Goal: Navigation & Orientation: Find specific page/section

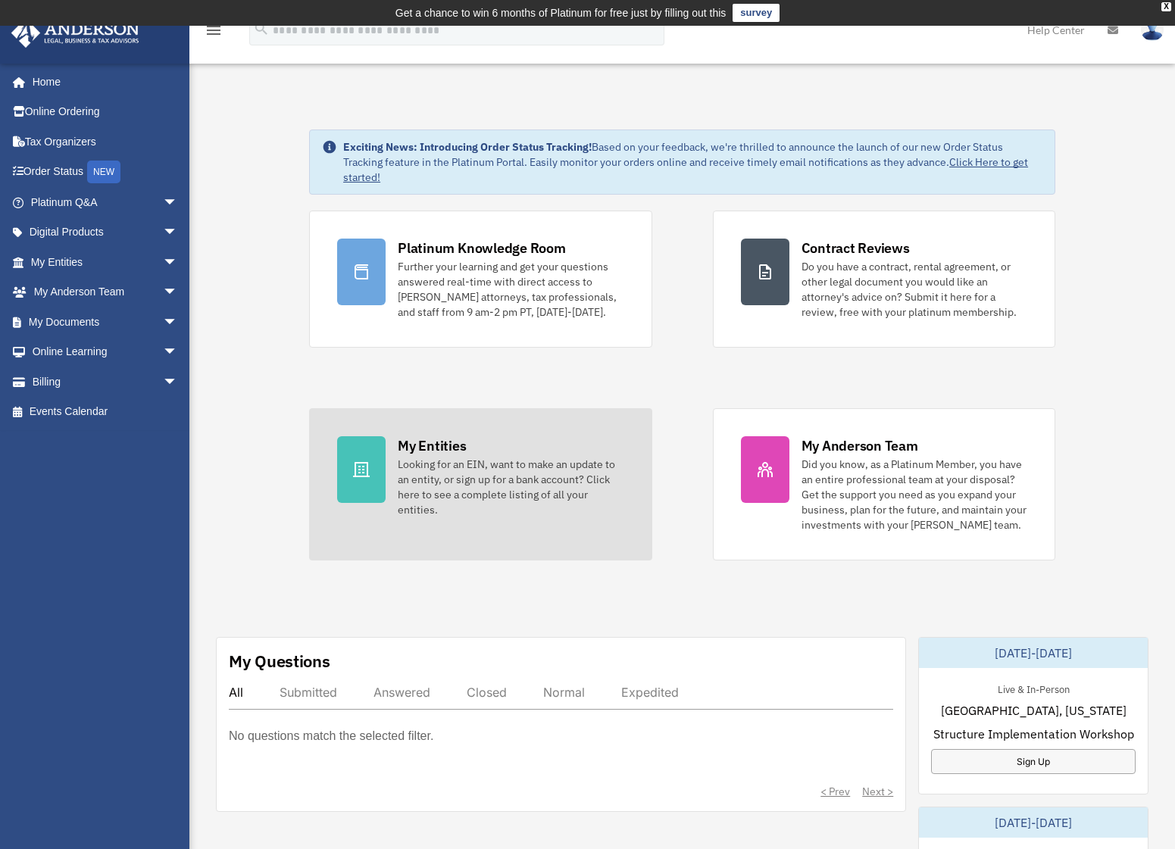
click at [412, 495] on div "Looking for an EIN, want to make an update to an entity, or sign up for a bank …" at bounding box center [511, 487] width 226 height 61
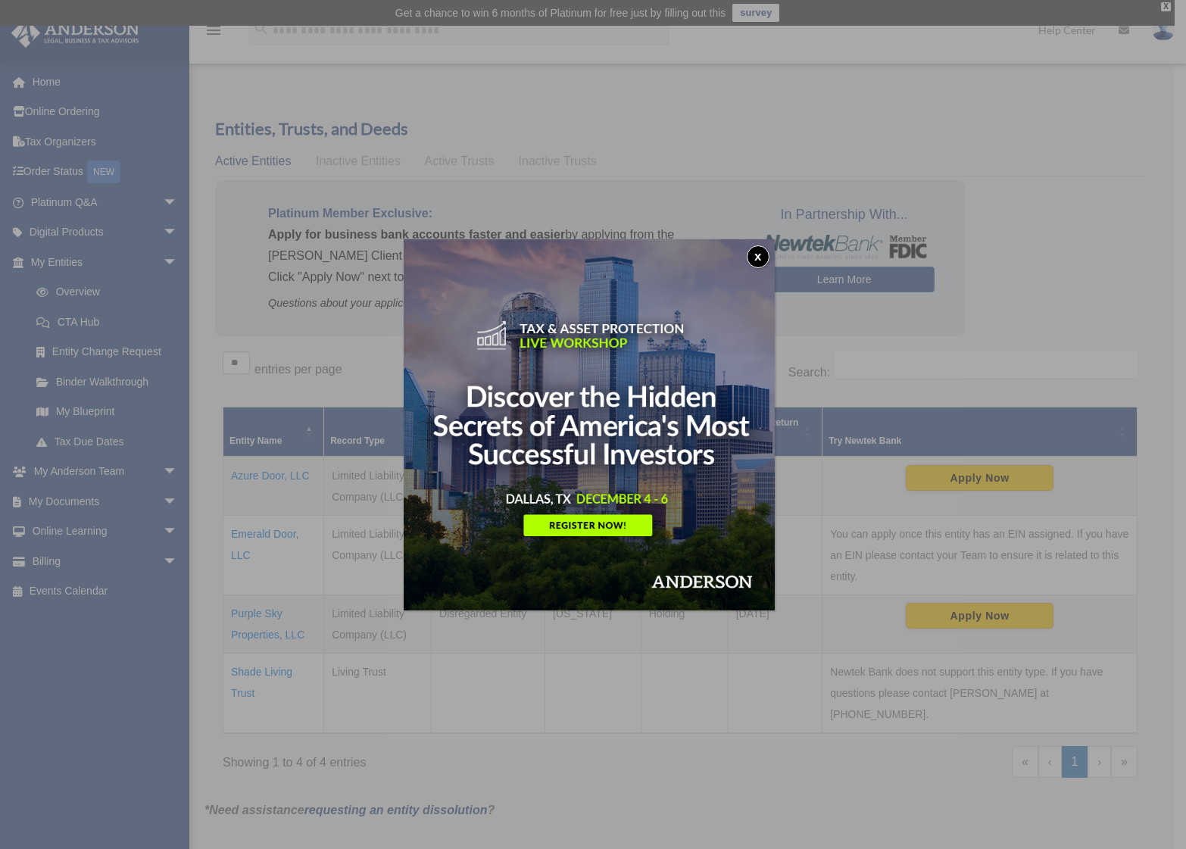
click at [263, 533] on div "x" at bounding box center [593, 424] width 1186 height 849
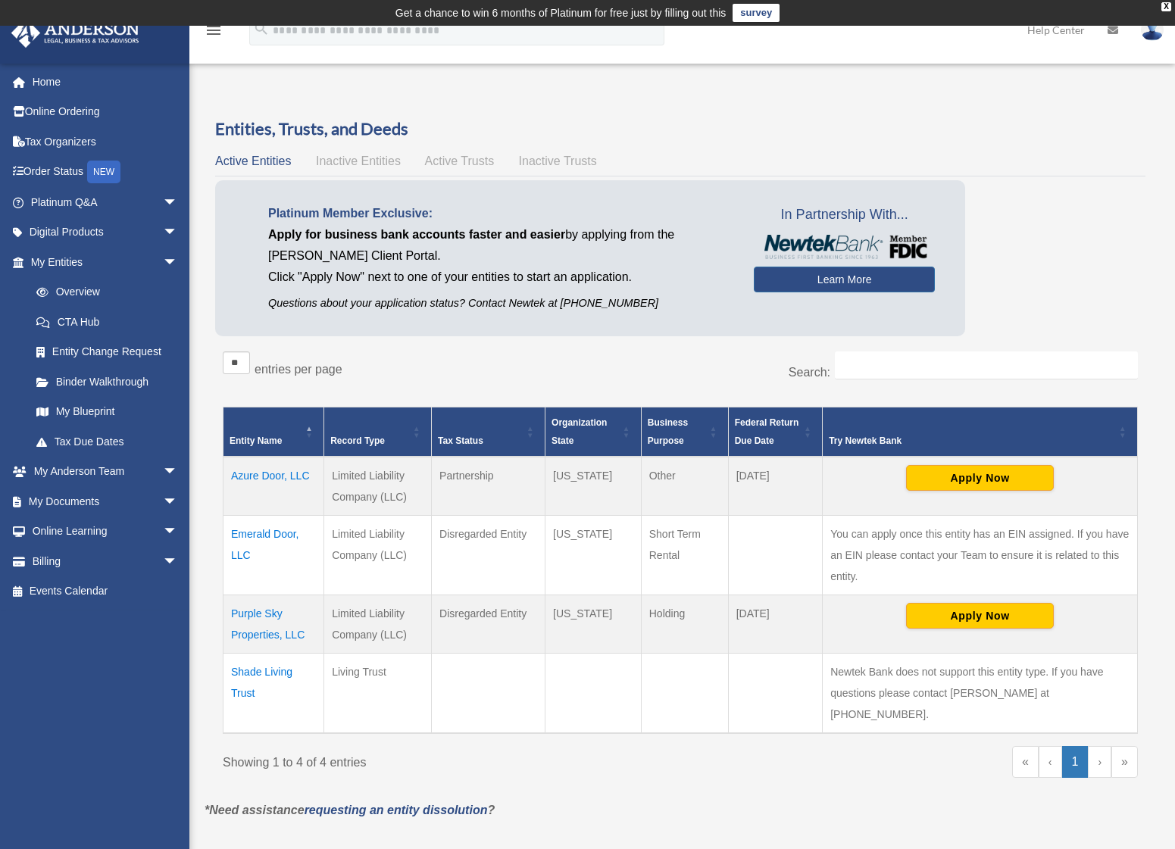
click at [251, 533] on td "Emerald Door, LLC" at bounding box center [273, 556] width 101 height 80
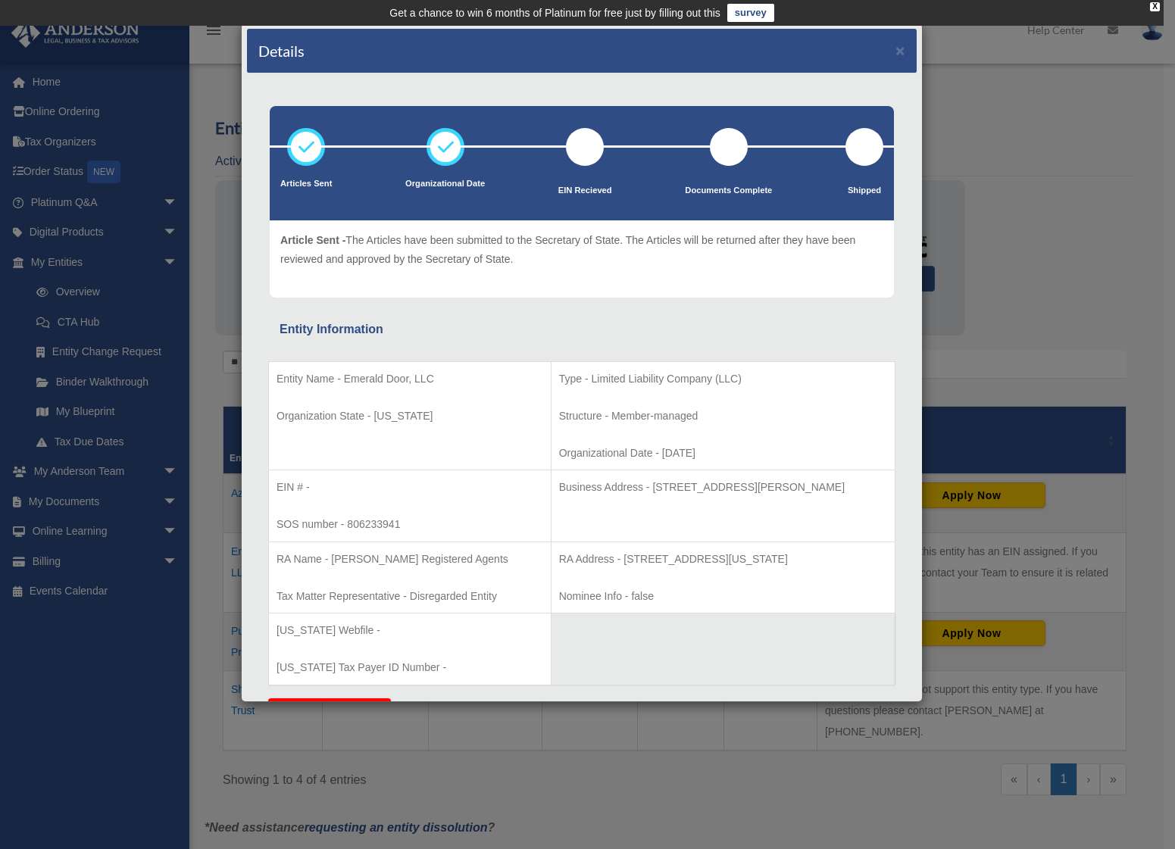
click at [1046, 321] on div "Details × Articles Sent Organizational Date" at bounding box center [587, 424] width 1175 height 849
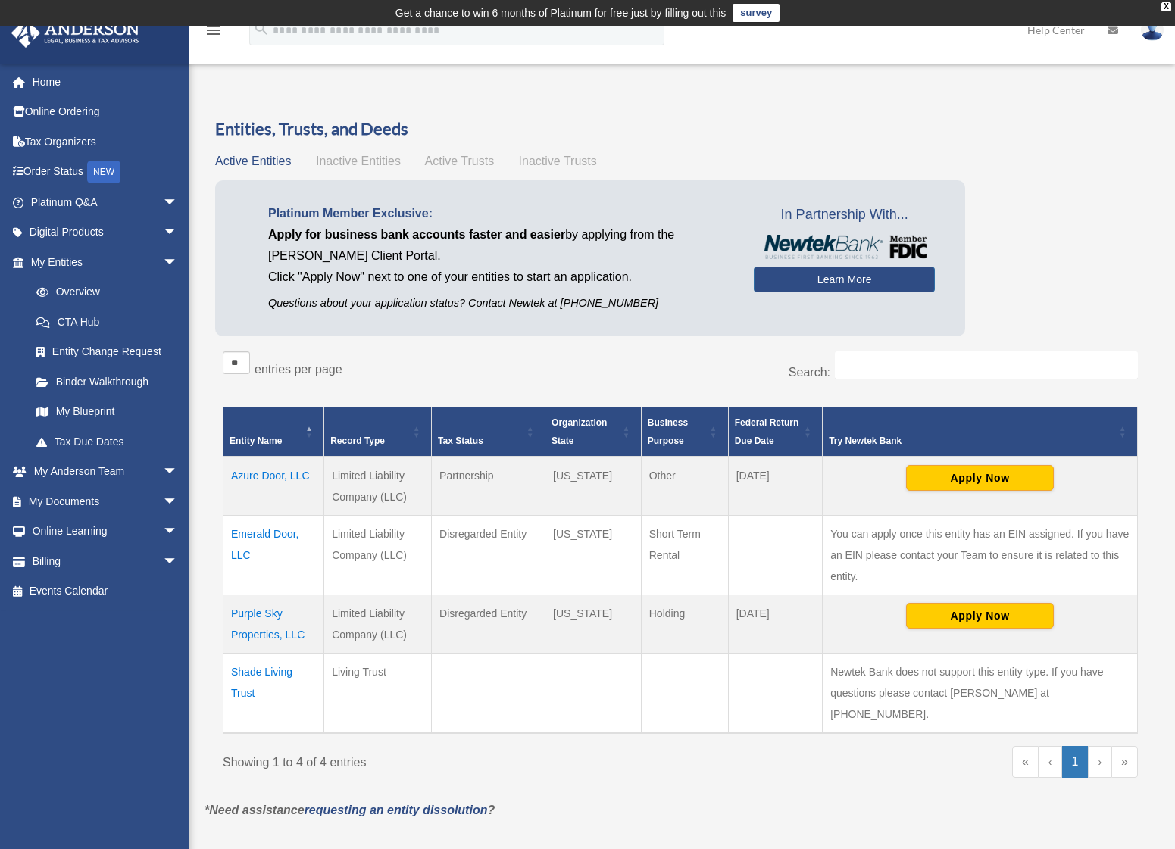
click at [286, 477] on td "Azure Door, LLC" at bounding box center [273, 486] width 101 height 59
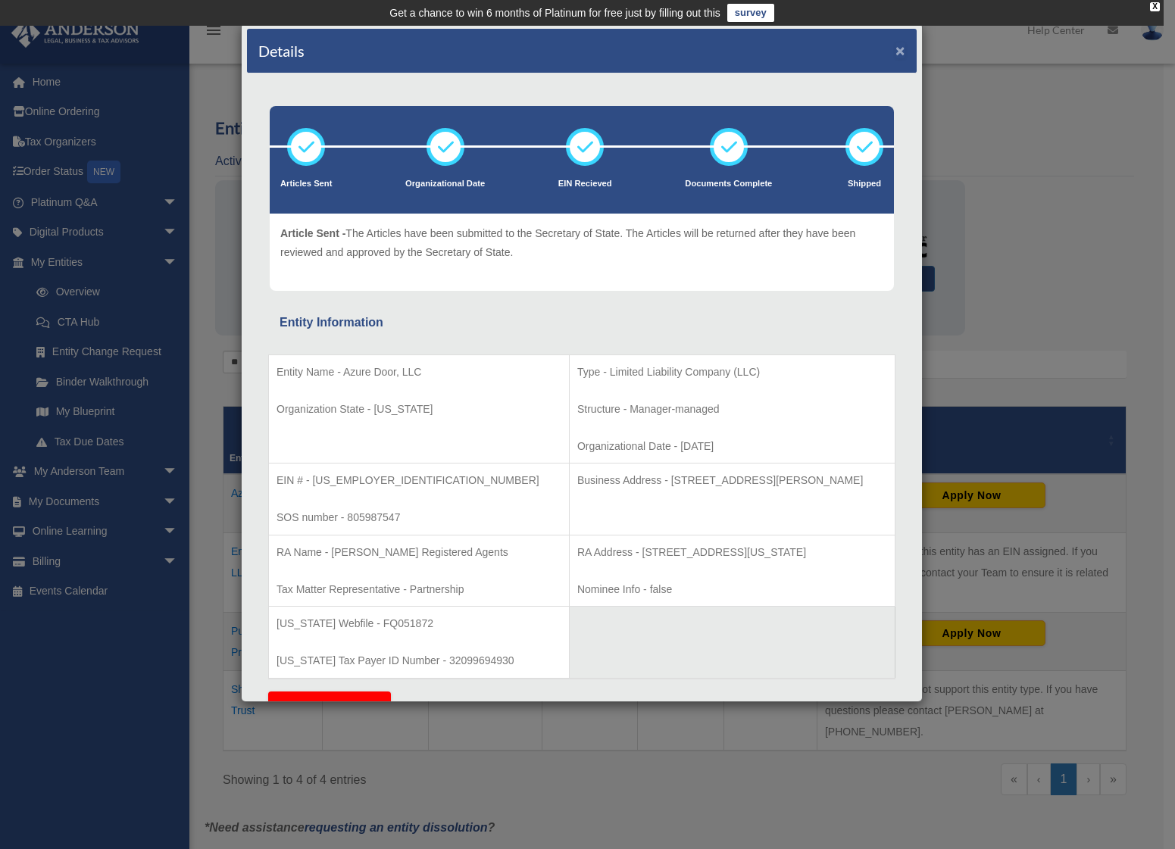
click at [895, 48] on button "×" at bounding box center [900, 50] width 10 height 16
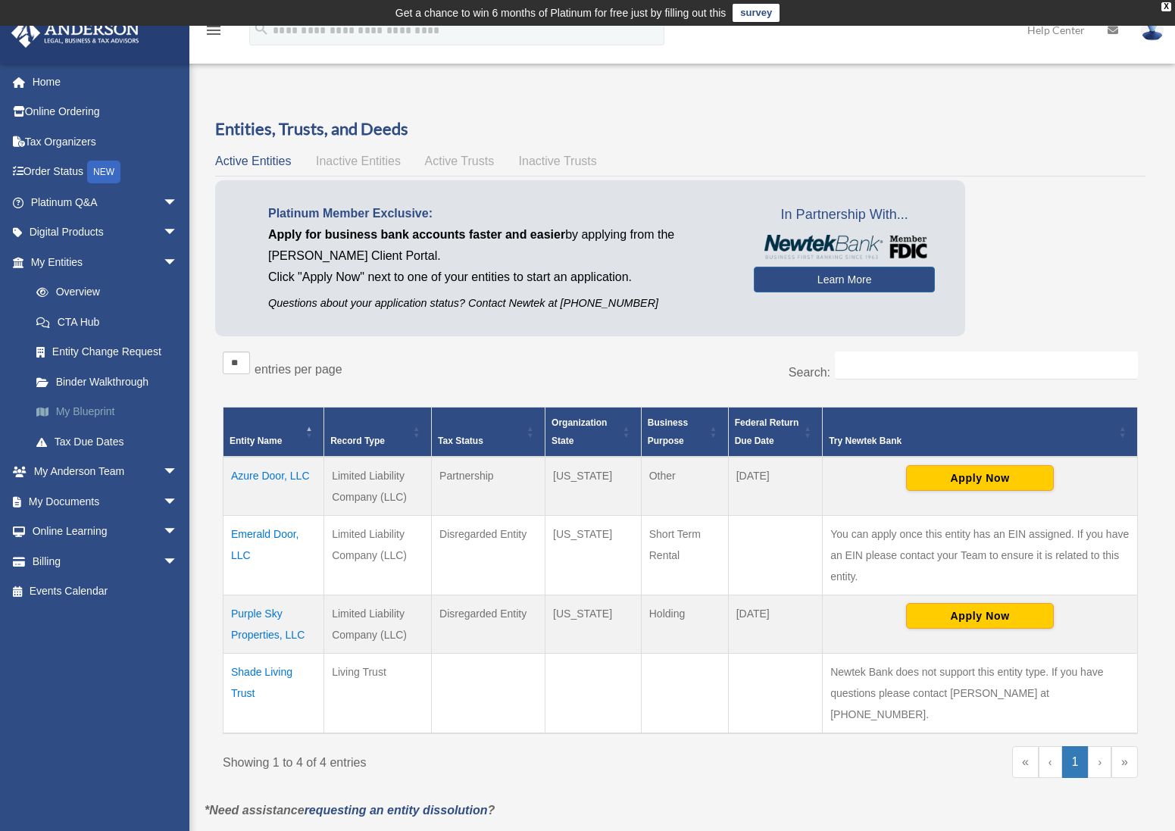
click at [111, 415] on link "My Blueprint" at bounding box center [110, 412] width 179 height 30
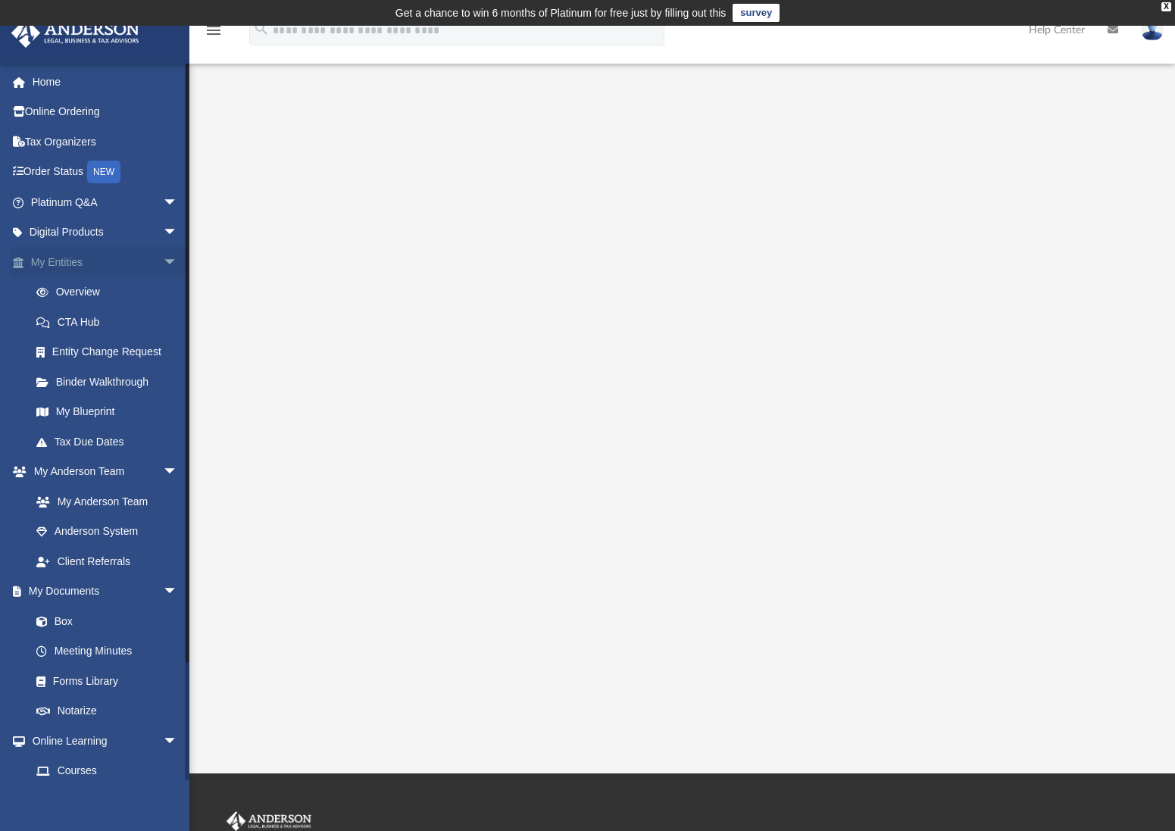
click at [80, 267] on link "My Entities arrow_drop_down" at bounding box center [106, 262] width 190 height 30
click at [73, 268] on link "My Entities arrow_drop_down" at bounding box center [106, 262] width 190 height 30
click at [83, 296] on link "Overview" at bounding box center [110, 292] width 179 height 30
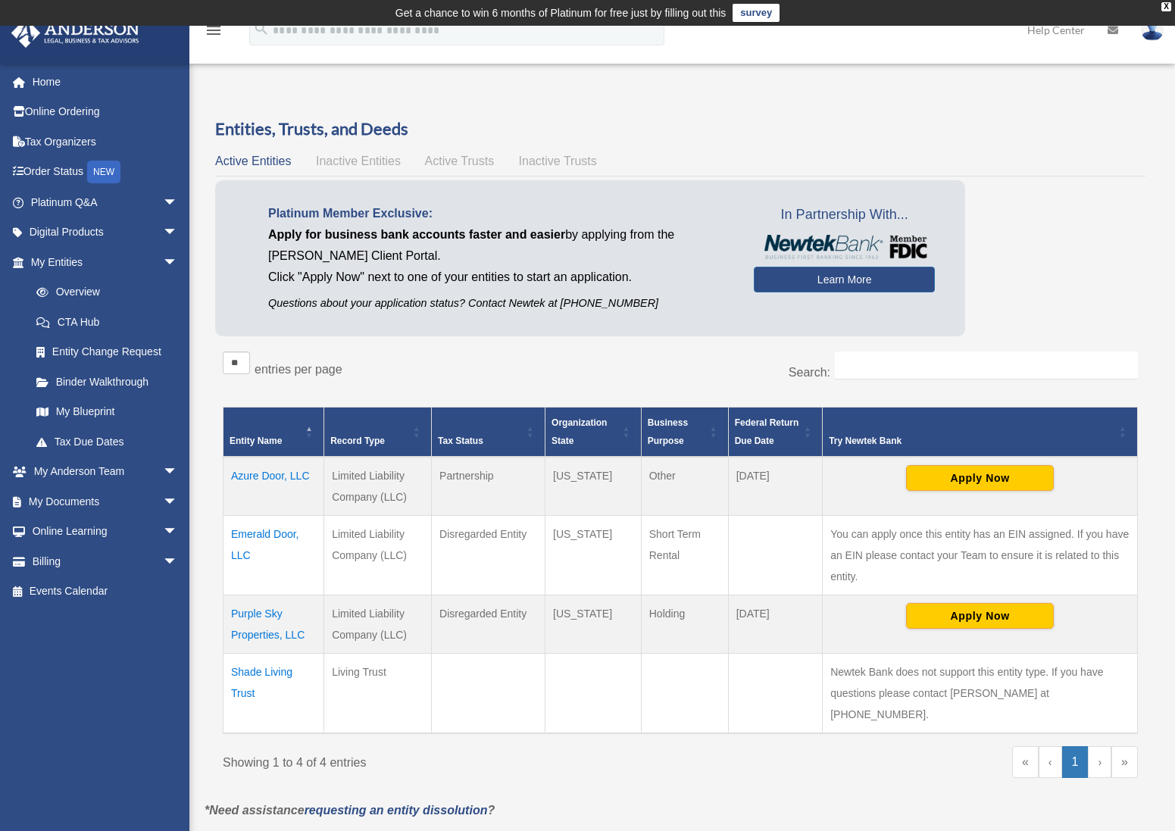
click at [664, 440] on span "Business Purpose" at bounding box center [667, 431] width 40 height 29
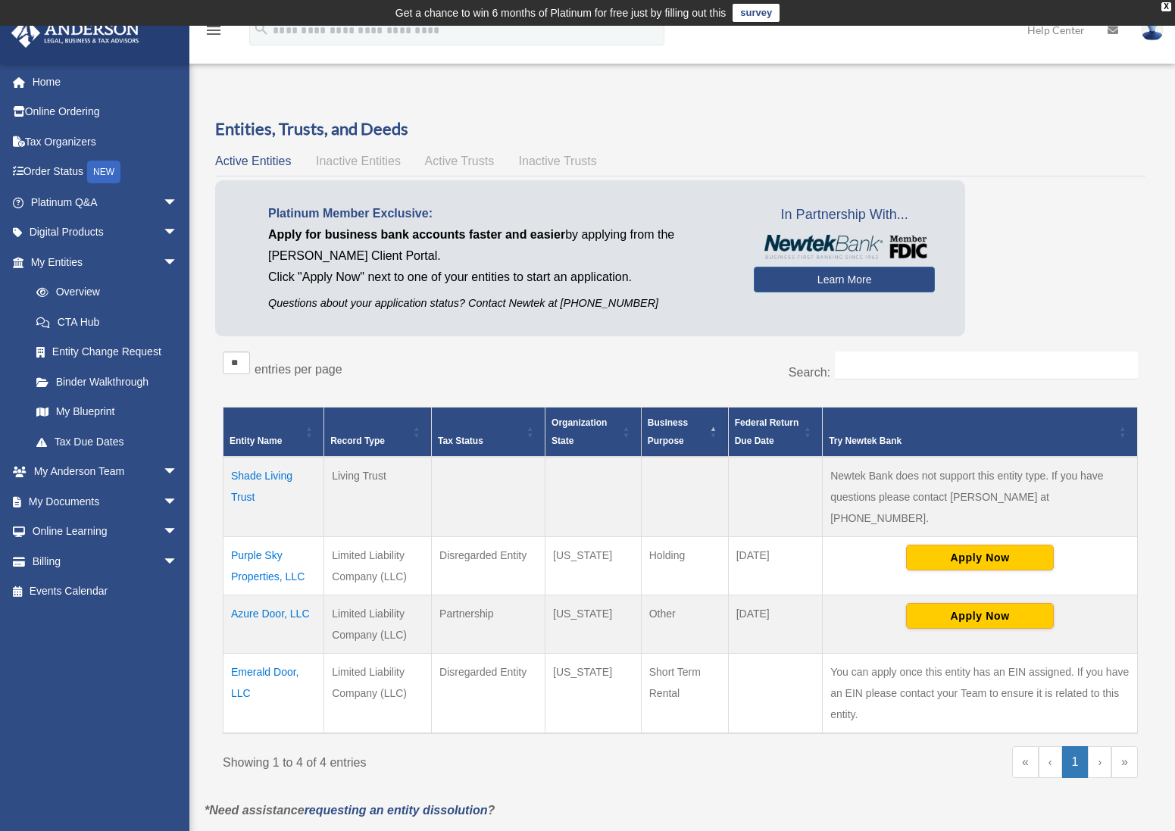
click at [664, 440] on span "Business Purpose" at bounding box center [667, 431] width 40 height 29
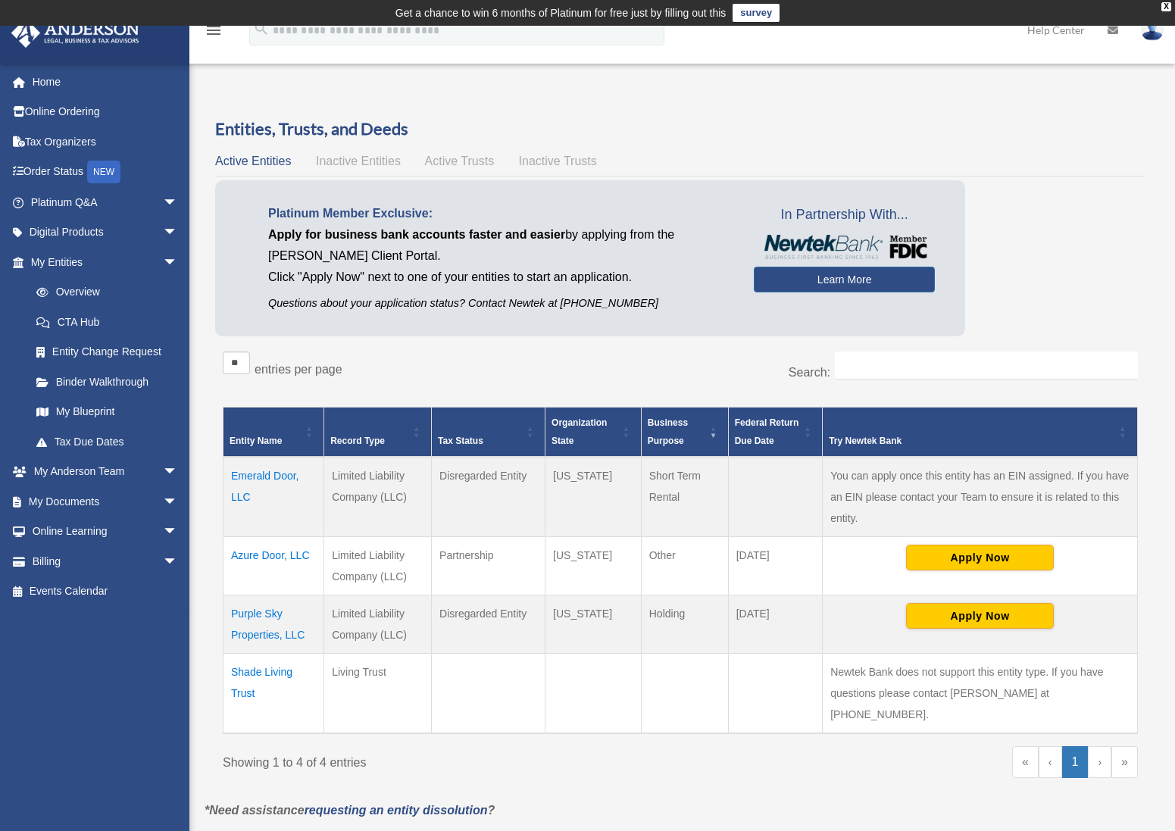
click at [297, 427] on th "Entity Name" at bounding box center [273, 432] width 101 height 50
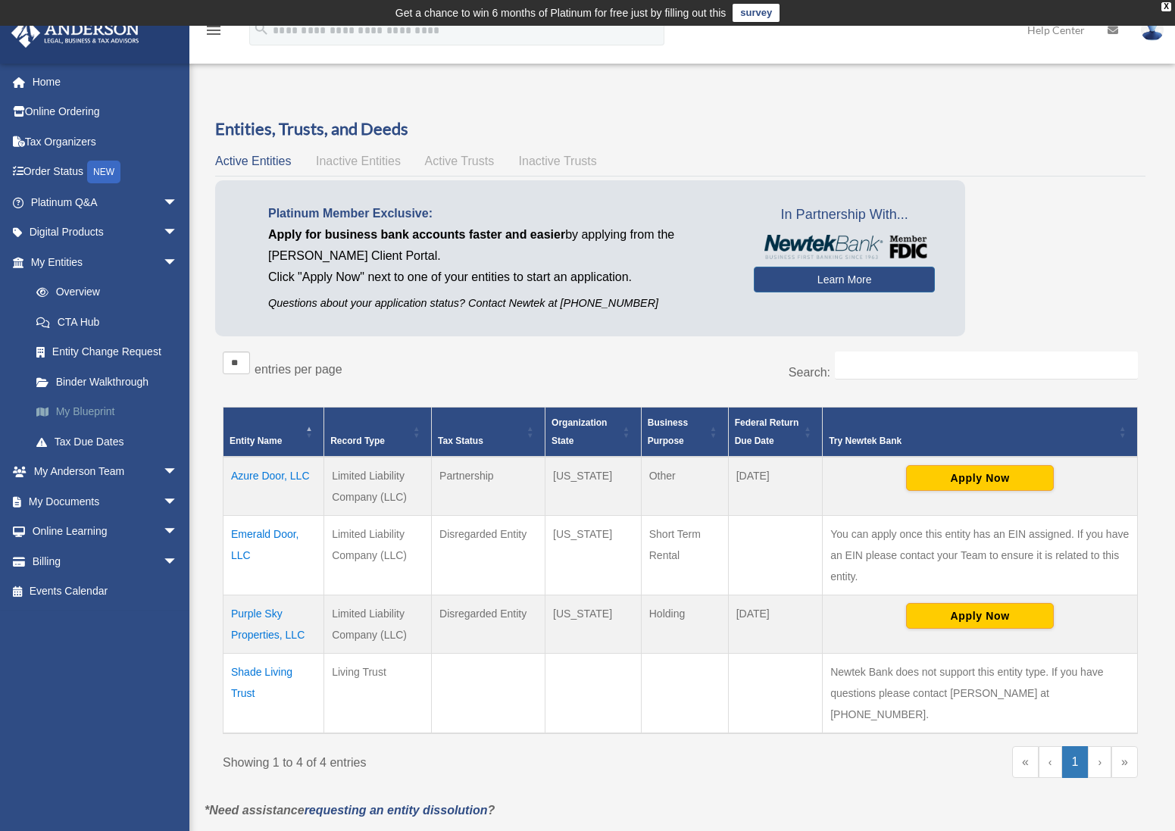
click at [78, 416] on link "My Blueprint" at bounding box center [110, 412] width 179 height 30
